Goal: Task Accomplishment & Management: Use online tool/utility

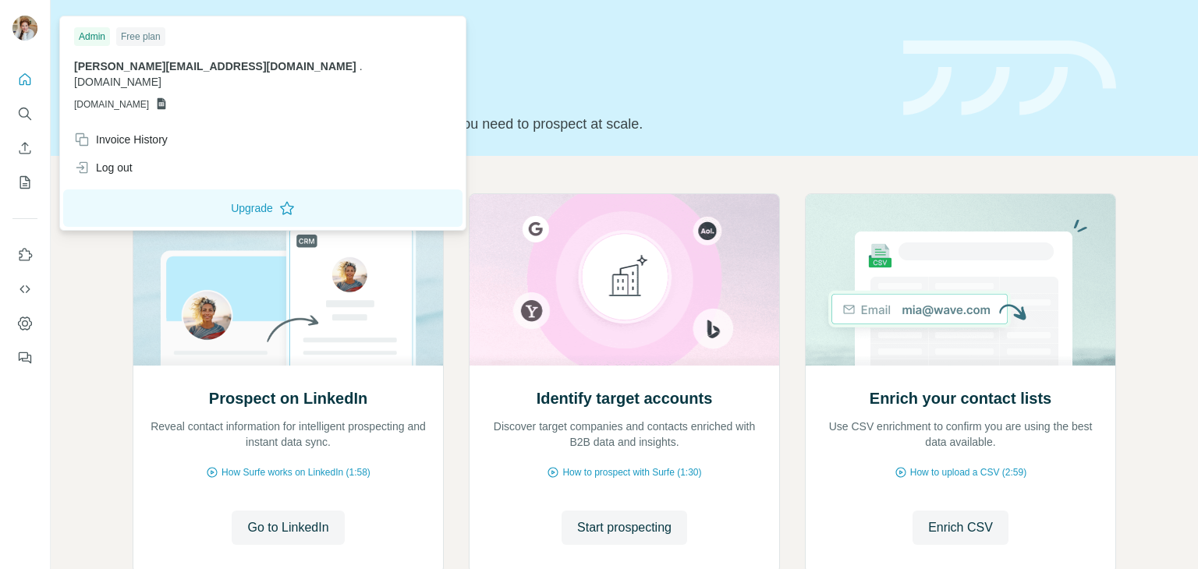
click at [26, 35] on img at bounding box center [24, 28] width 25 height 25
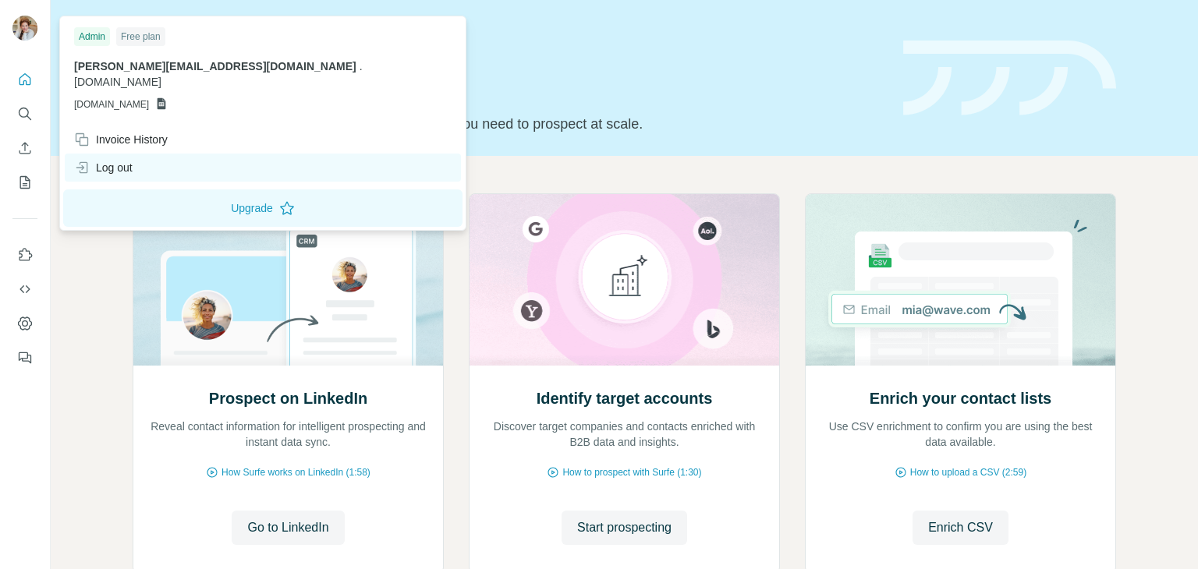
click at [105, 160] on div "Log out" at bounding box center [103, 168] width 58 height 16
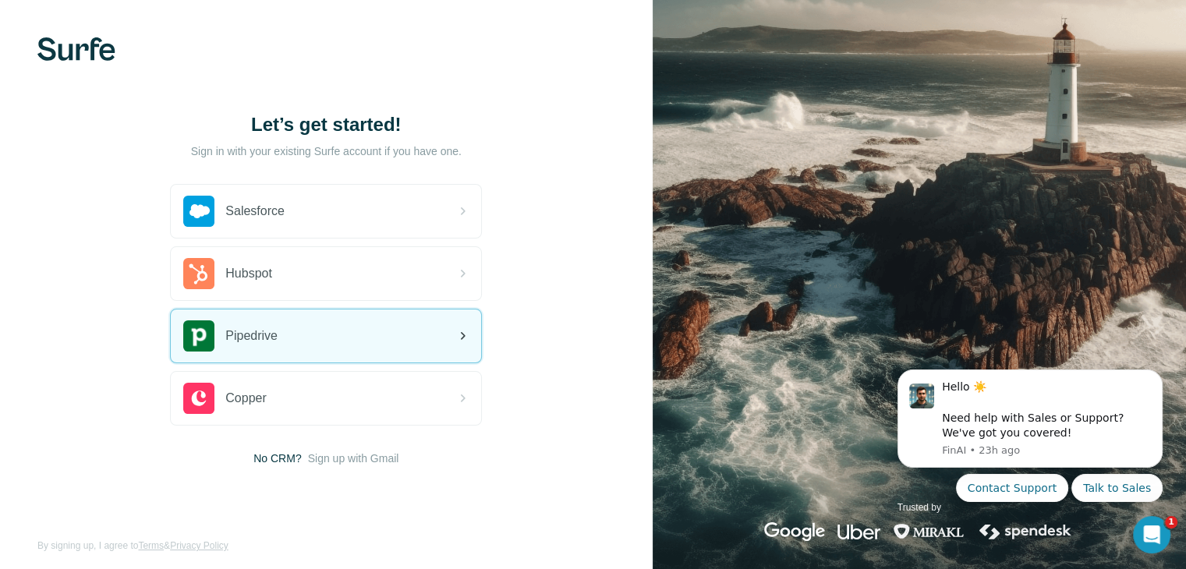
click at [264, 330] on span "Pipedrive" at bounding box center [251, 336] width 52 height 19
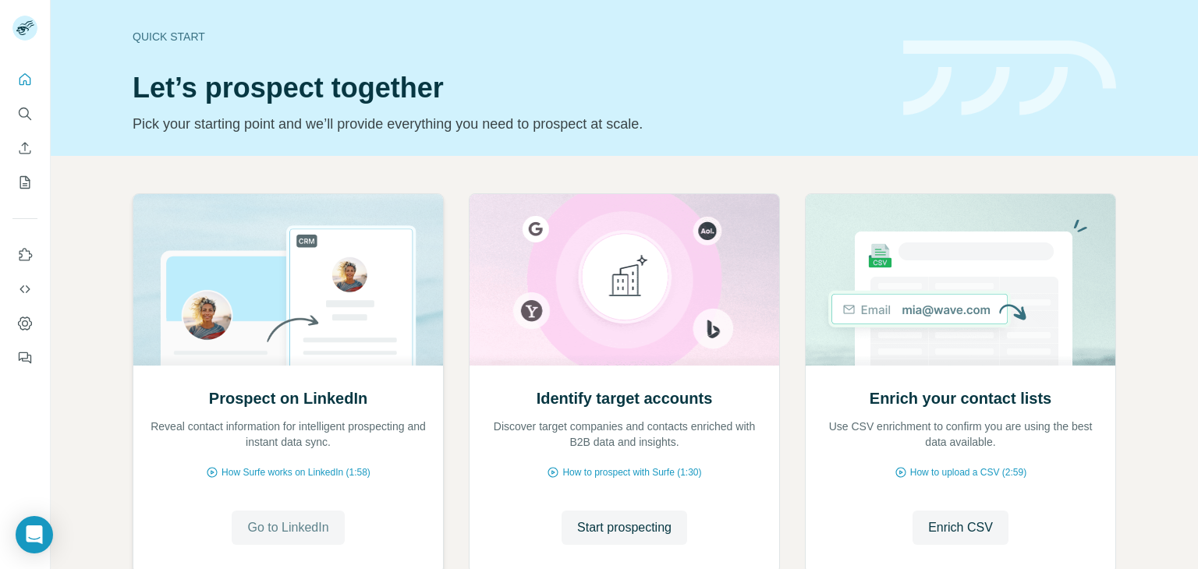
click at [275, 531] on span "Go to LinkedIn" at bounding box center [287, 528] width 81 height 19
